Goal: Task Accomplishment & Management: Use online tool/utility

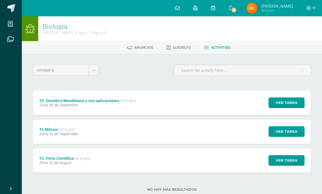
click at [46, 105] on span "Zona" at bounding box center [43, 105] width 9 height 4
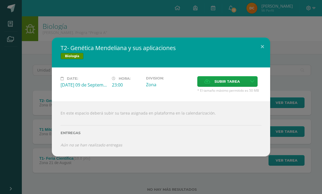
click at [218, 82] on span "Subir tarea" at bounding box center [226, 82] width 25 height 10
click at [0, 0] on input "Subir tarea" at bounding box center [0, 0] width 0 height 0
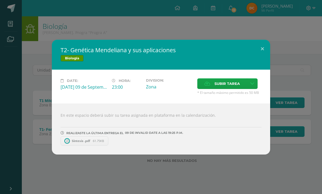
click at [227, 80] on span "Subir tarea" at bounding box center [226, 84] width 25 height 10
click at [0, 0] on input "Subir tarea" at bounding box center [0, 0] width 0 height 0
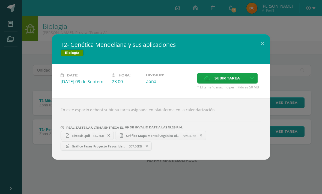
click at [263, 49] on button at bounding box center [262, 43] width 16 height 19
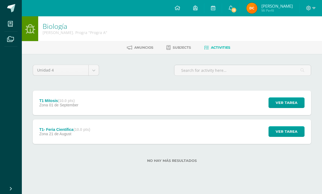
click at [249, 14] on link "[PERSON_NAME] Mi Perfil" at bounding box center [269, 8] width 59 height 16
click at [239, 14] on link "13" at bounding box center [230, 8] width 17 height 16
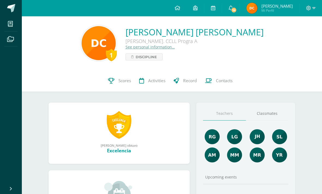
click at [239, 14] on link "14" at bounding box center [230, 8] width 17 height 16
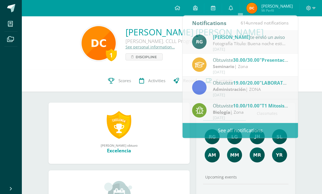
click at [14, 7] on span at bounding box center [11, 8] width 8 height 8
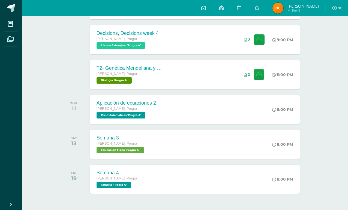
scroll to position [117, 0]
